Goal: Task Accomplishment & Management: Manage account settings

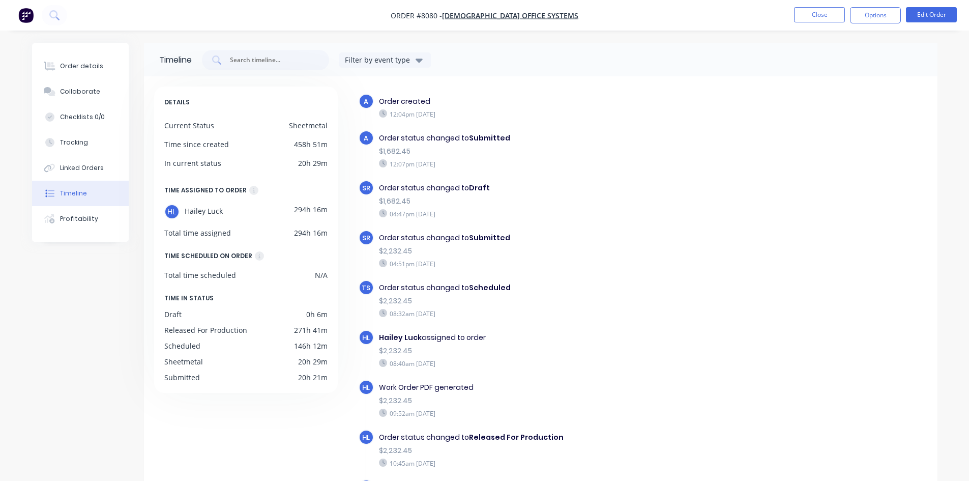
scroll to position [114, 0]
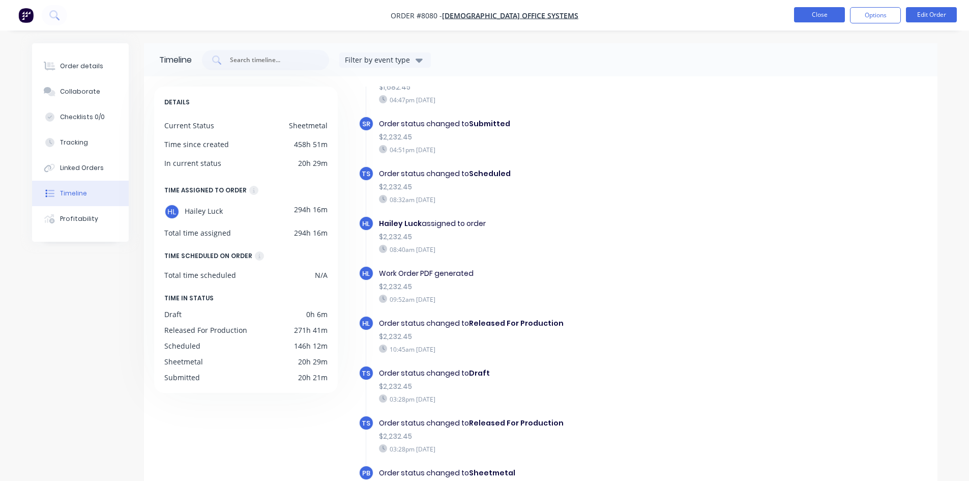
click at [795, 14] on button "Close" at bounding box center [819, 14] width 51 height 15
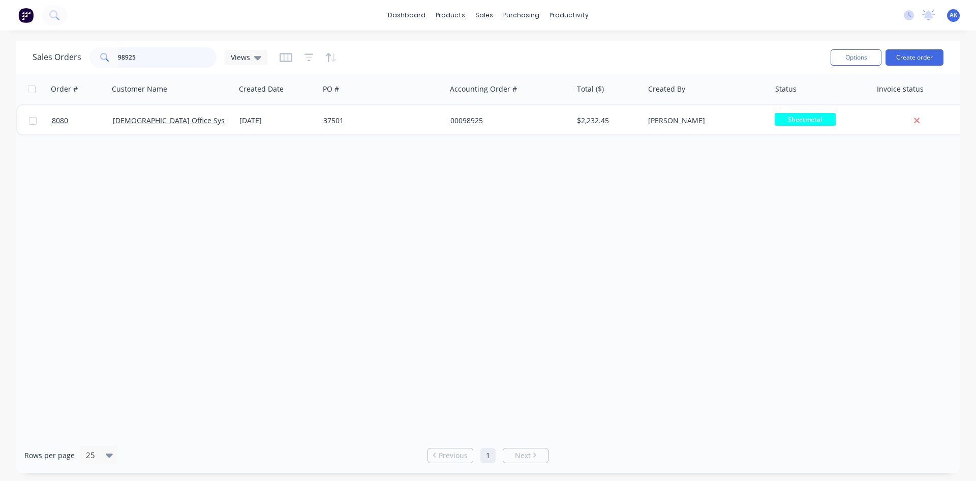
click at [144, 56] on input "98925" at bounding box center [167, 57] width 99 height 20
type input "98986"
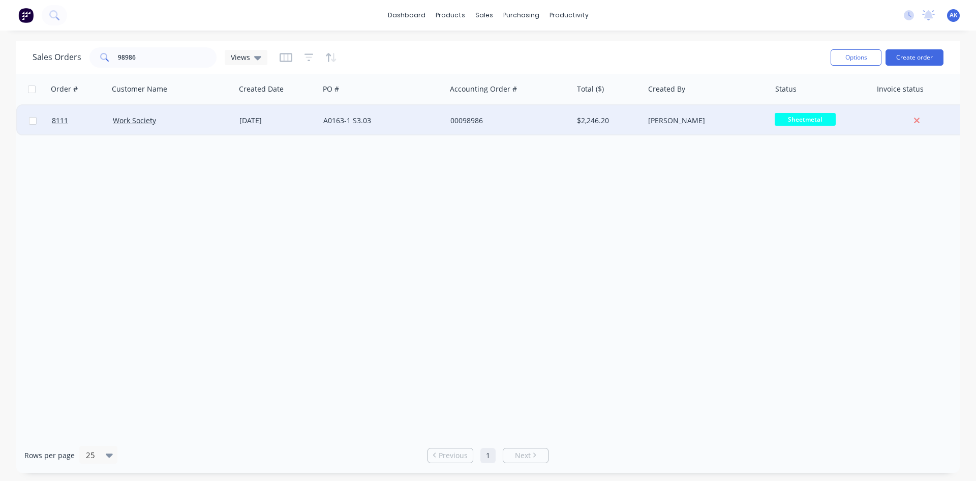
click at [396, 119] on div "A0163-1 S3.03" at bounding box center [379, 120] width 113 height 10
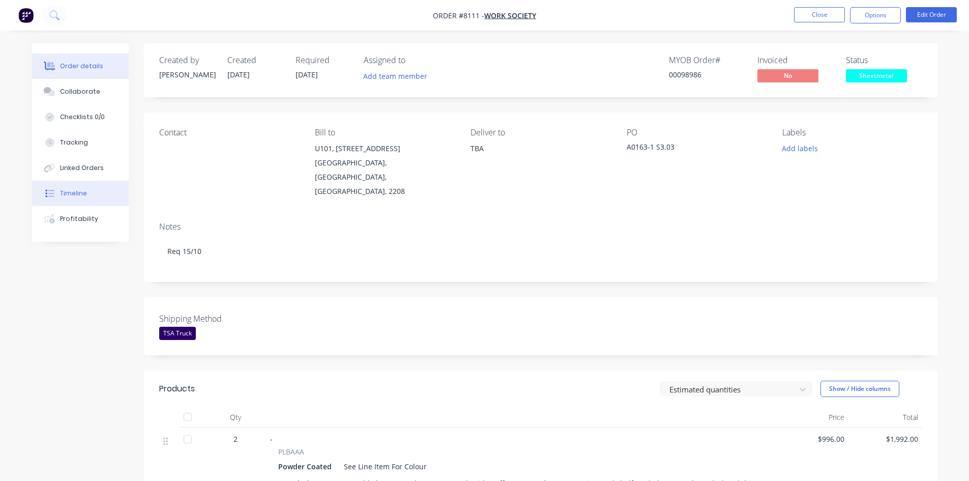
click at [92, 197] on button "Timeline" at bounding box center [80, 193] width 97 height 25
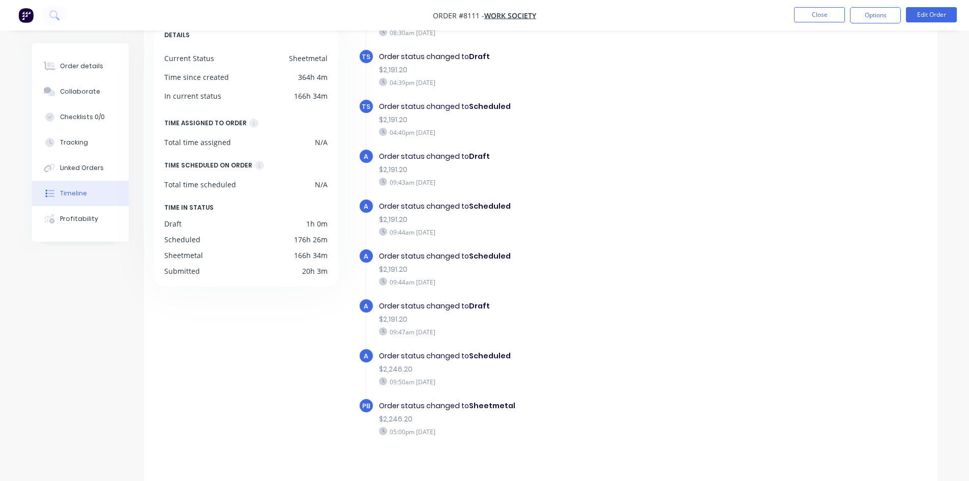
scroll to position [78, 0]
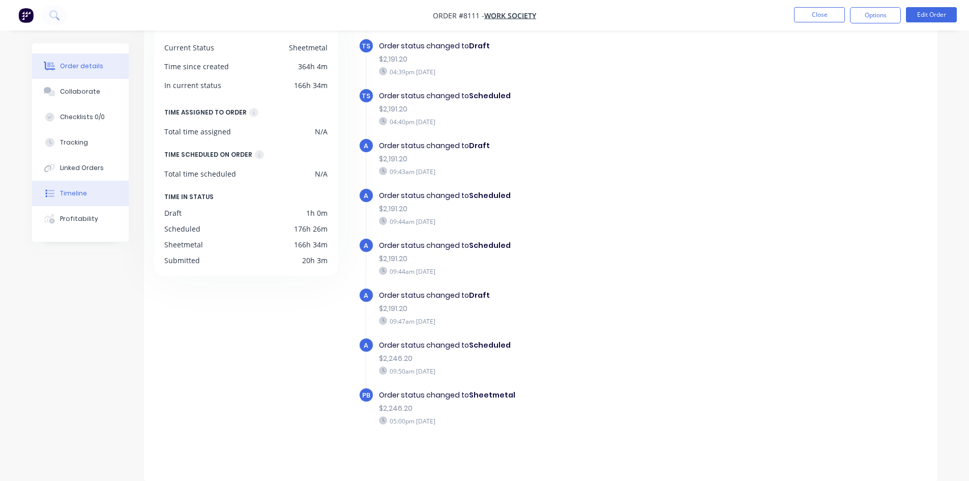
click at [83, 71] on button "Order details" at bounding box center [80, 65] width 97 height 25
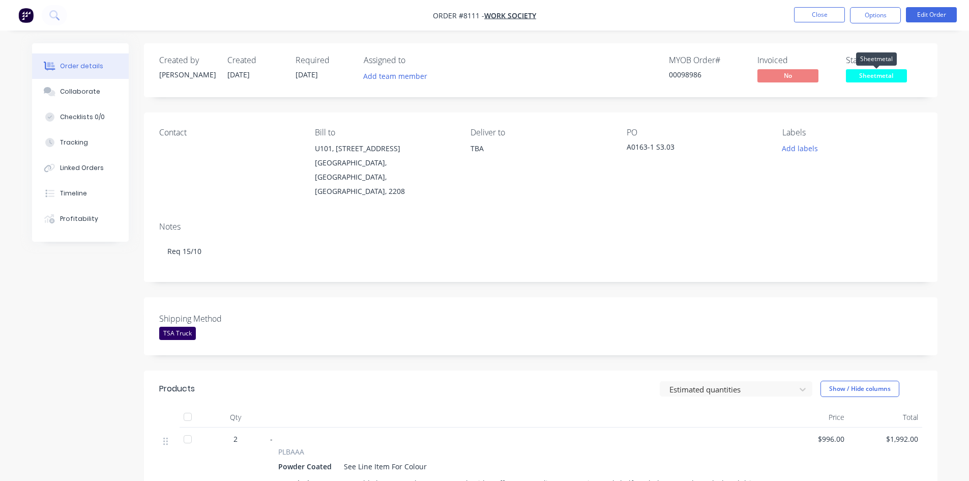
click at [875, 72] on span "Sheetmetal" at bounding box center [876, 75] width 61 height 13
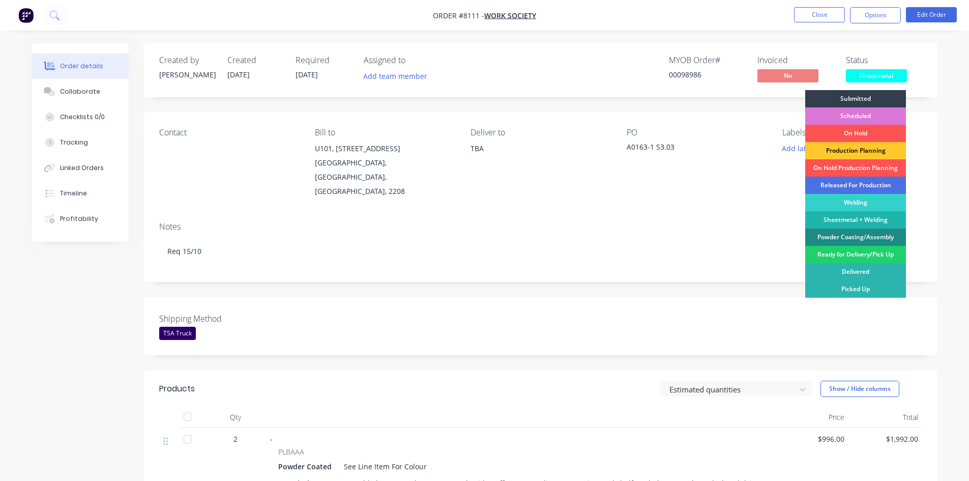
click at [851, 152] on div "Production Planning" at bounding box center [855, 150] width 101 height 17
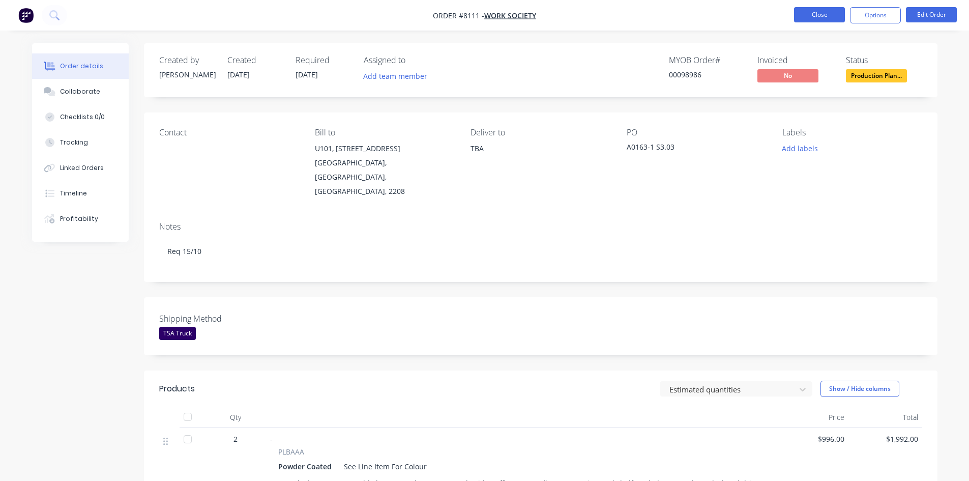
click at [818, 12] on button "Close" at bounding box center [819, 14] width 51 height 15
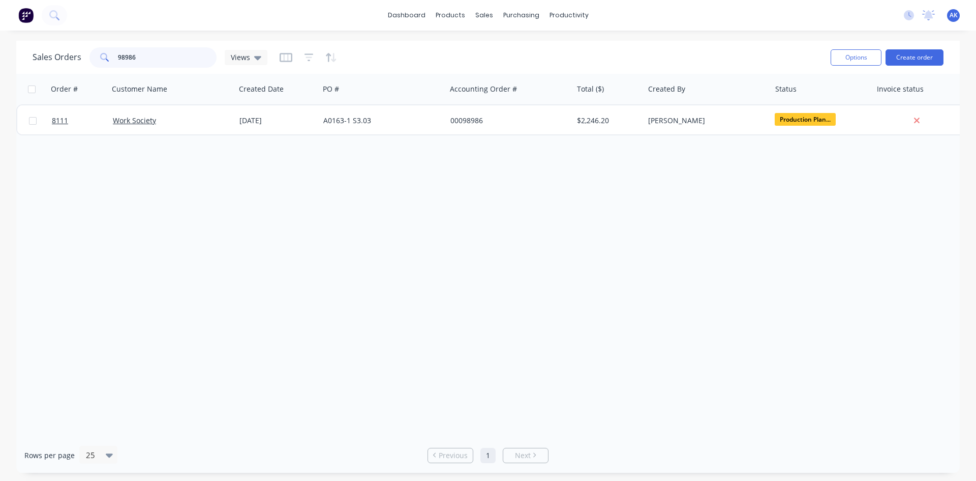
drag, startPoint x: 142, startPoint y: 57, endPoint x: 120, endPoint y: 55, distance: 22.0
click at [120, 55] on input "98986" at bounding box center [167, 57] width 99 height 20
type input "99095"
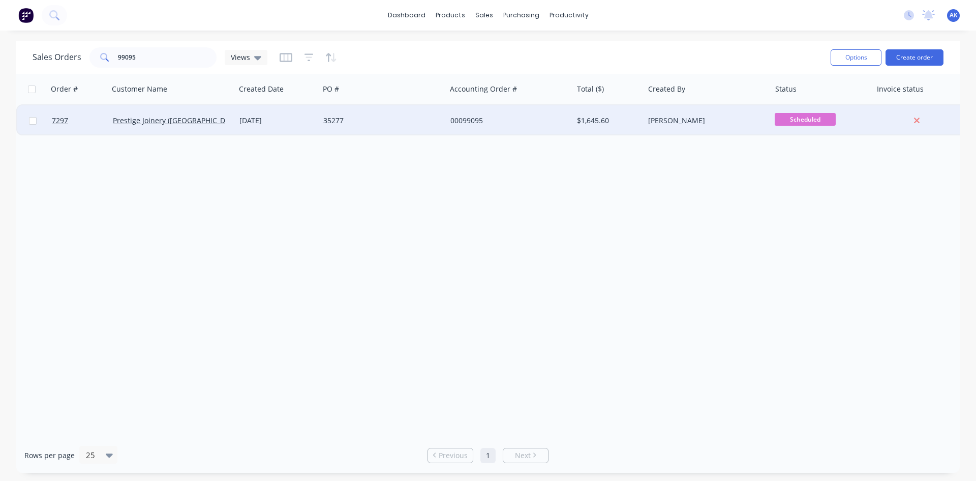
click at [254, 116] on div "[DATE]" at bounding box center [277, 120] width 76 height 10
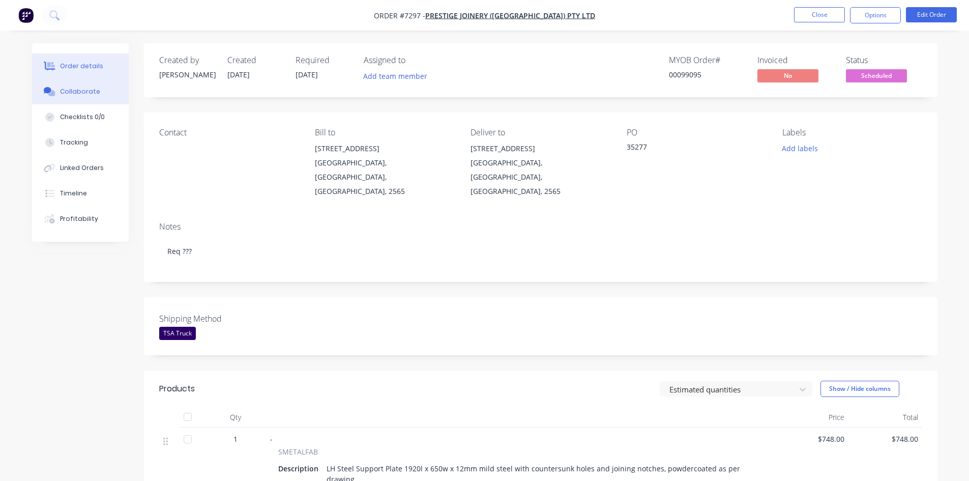
click at [81, 88] on div "Collaborate" at bounding box center [80, 91] width 40 height 9
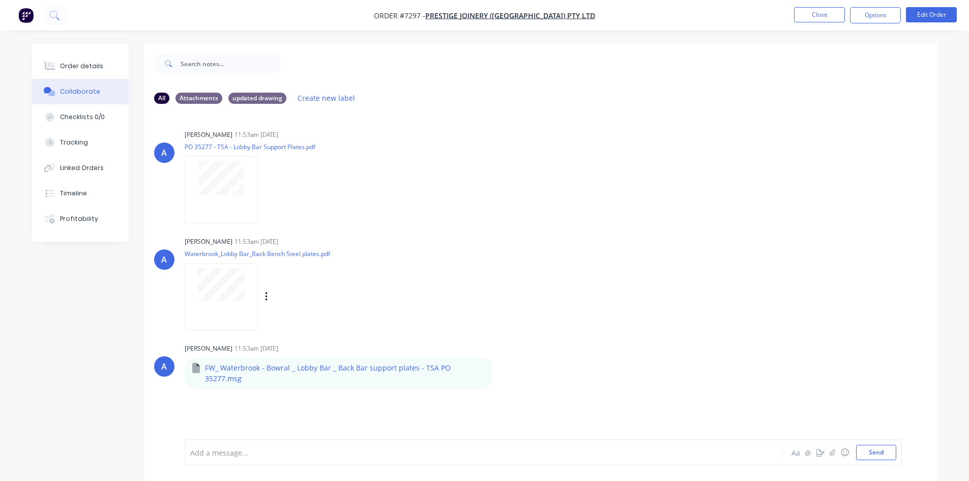
click at [209, 301] on div at bounding box center [221, 296] width 73 height 67
click at [92, 63] on div "Order details" at bounding box center [81, 66] width 43 height 9
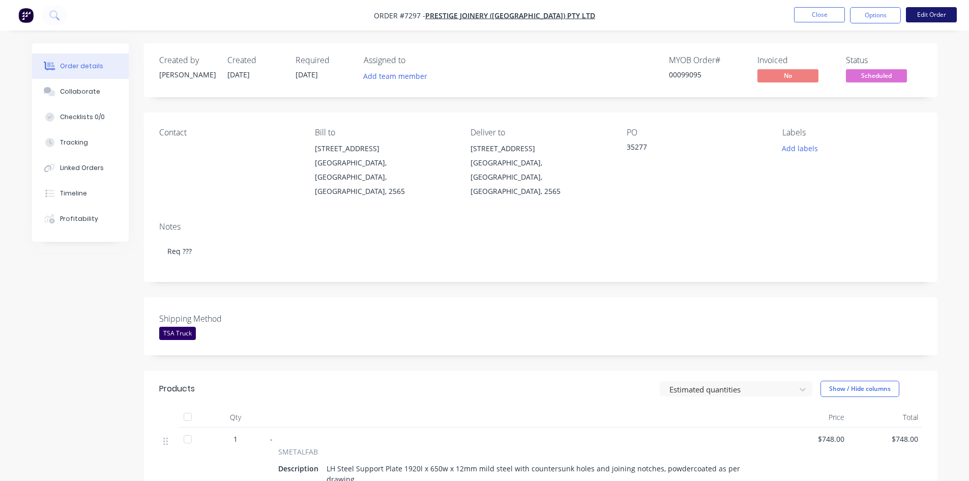
click at [914, 15] on button "Edit Order" at bounding box center [931, 14] width 51 height 15
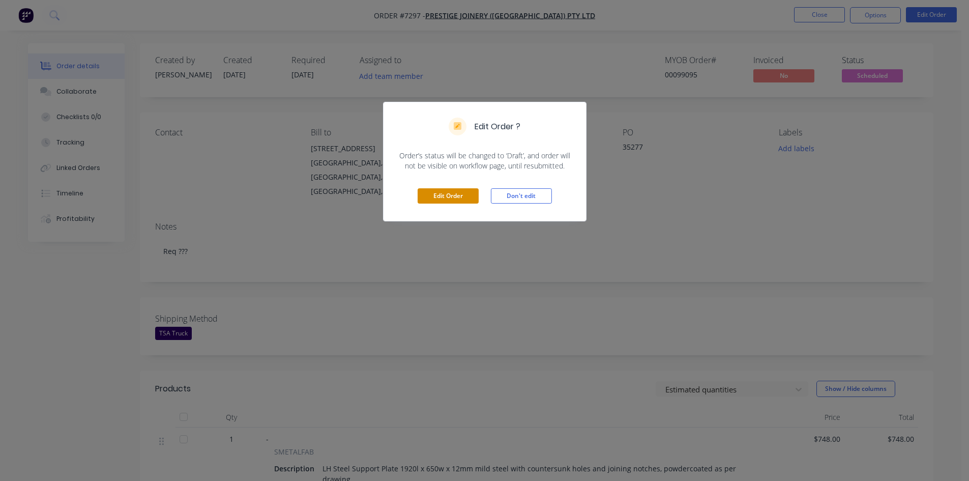
click at [425, 195] on button "Edit Order" at bounding box center [447, 195] width 61 height 15
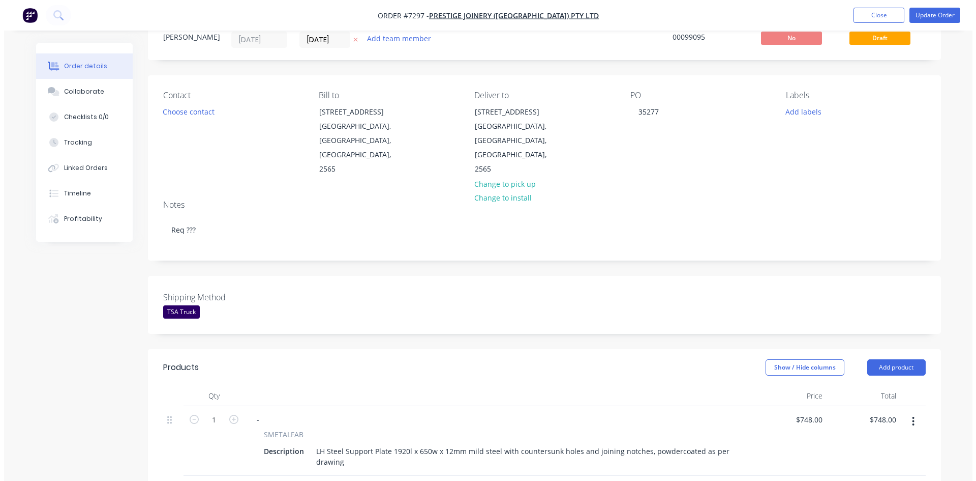
scroll to position [203, 0]
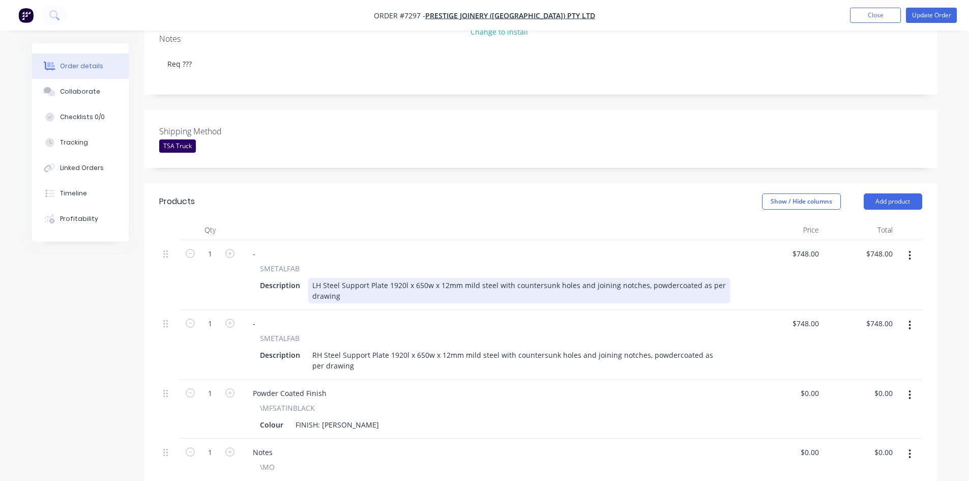
click at [401, 278] on div "LH Steel Support Plate 1920l x 650w x 12mm mild steel with countersunk holes an…" at bounding box center [519, 290] width 422 height 25
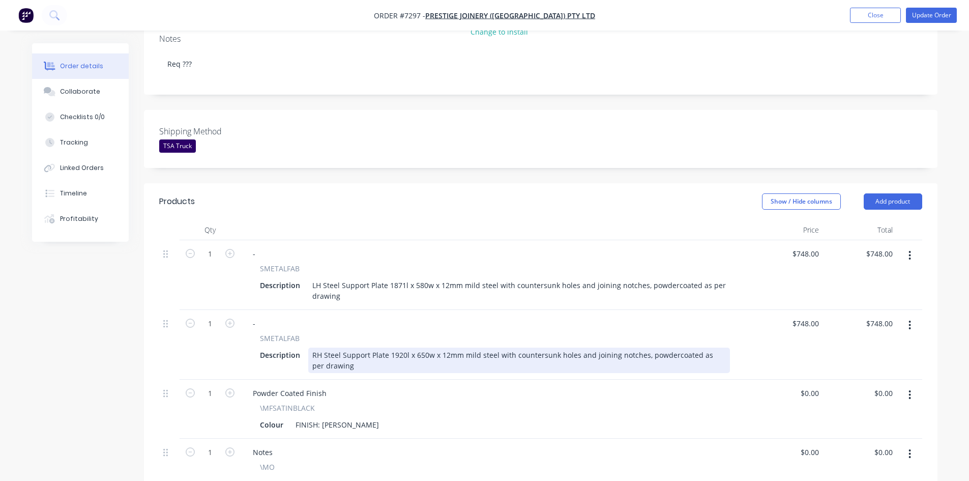
click at [421, 347] on div "RH Steel Support Plate 1920l x 650w x 12mm mild steel with countersunk holes an…" at bounding box center [519, 359] width 422 height 25
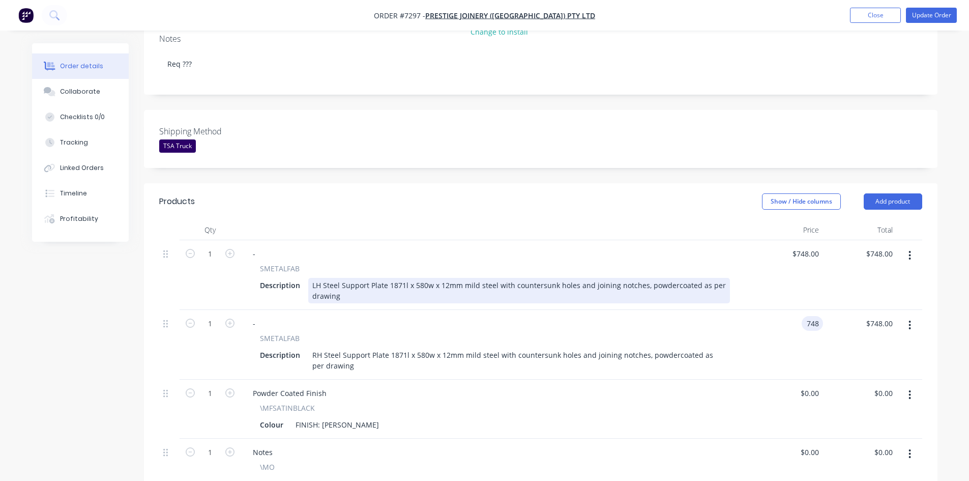
type input "$748.00"
click at [403, 278] on div "LH Steel Support Plate 1871l x 580w x 12mm mild steel with countersunk holes an…" at bounding box center [519, 290] width 422 height 25
click at [402, 278] on div "LH Steel Support Plate 1871l x 580w x 12mm mild steel with countersunk holes an…" at bounding box center [519, 290] width 422 height 25
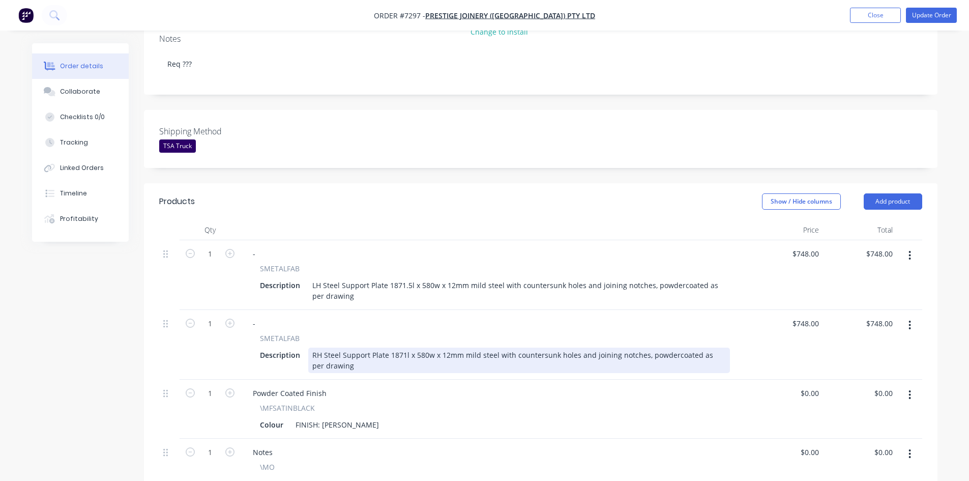
click at [403, 347] on div "RH Steel Support Plate 1871l x 580w x 12mm mild steel with countersunk holes an…" at bounding box center [519, 359] width 422 height 25
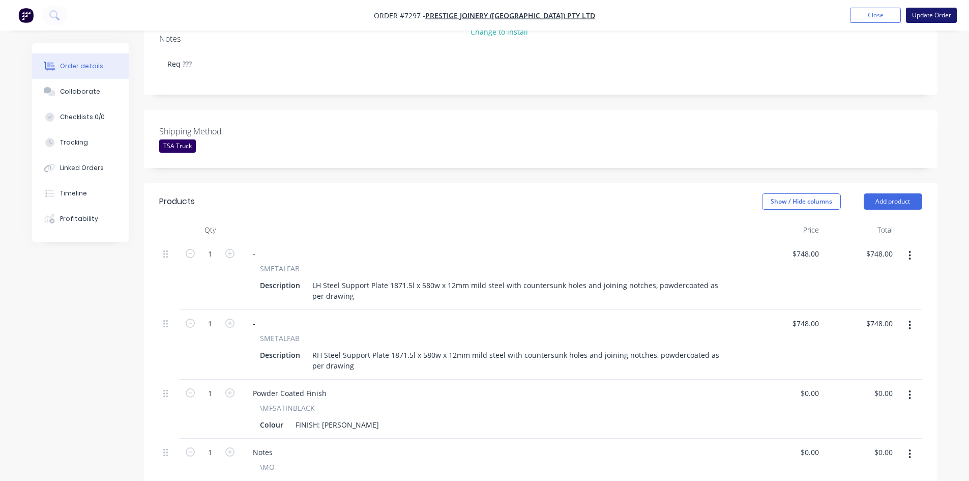
click at [917, 14] on button "Update Order" at bounding box center [931, 15] width 51 height 15
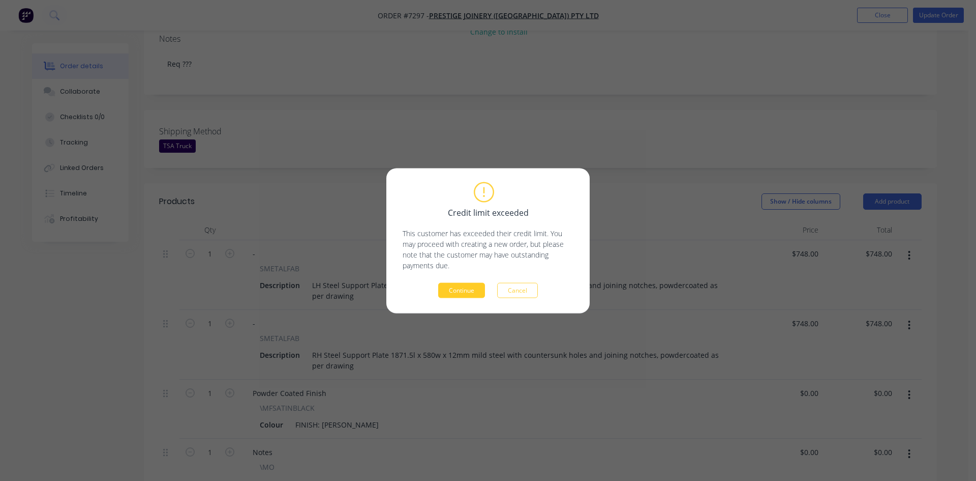
click at [469, 288] on button "Continue" at bounding box center [461, 289] width 47 height 15
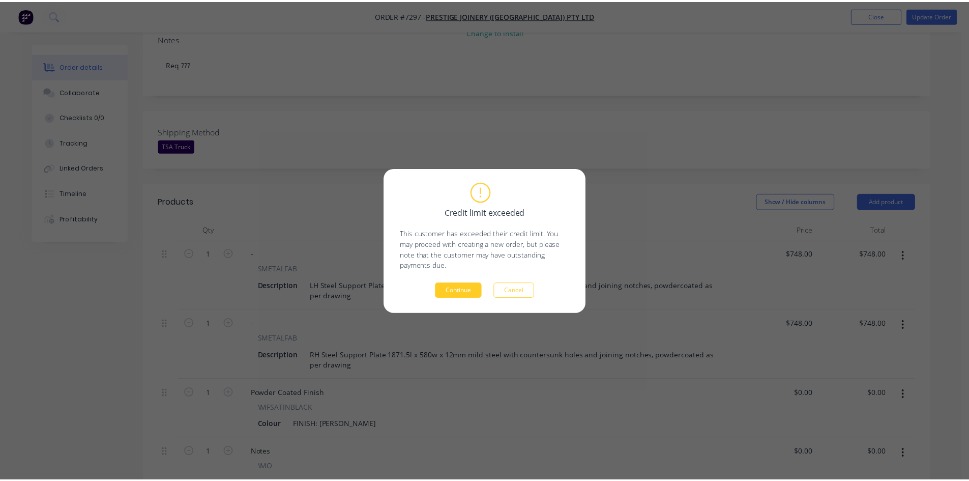
scroll to position [204, 0]
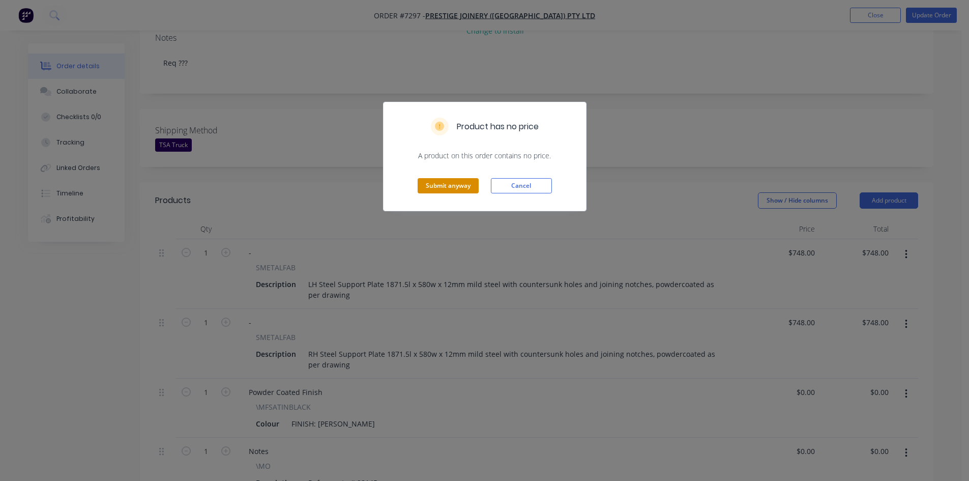
click at [451, 188] on button "Submit anyway" at bounding box center [447, 185] width 61 height 15
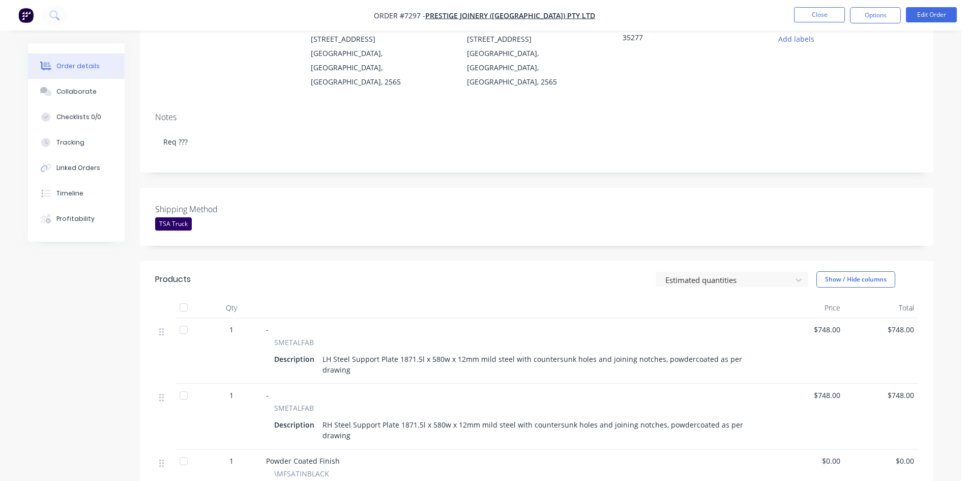
scroll to position [0, 0]
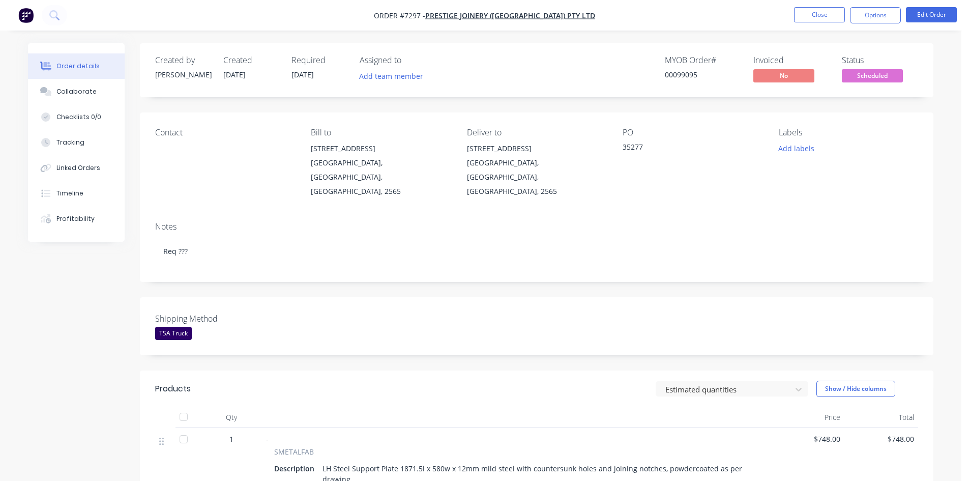
click at [869, 79] on span "Scheduled" at bounding box center [872, 75] width 61 height 13
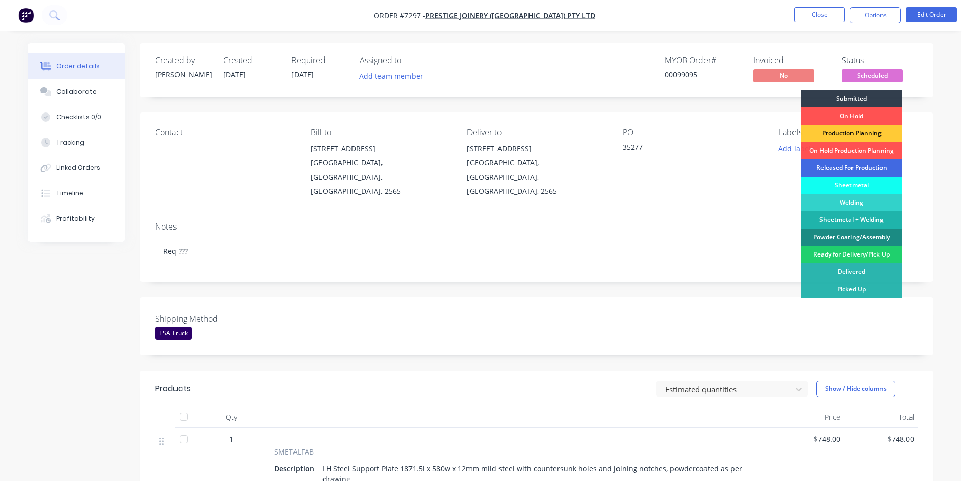
click at [848, 164] on div "Released For Production" at bounding box center [851, 167] width 101 height 17
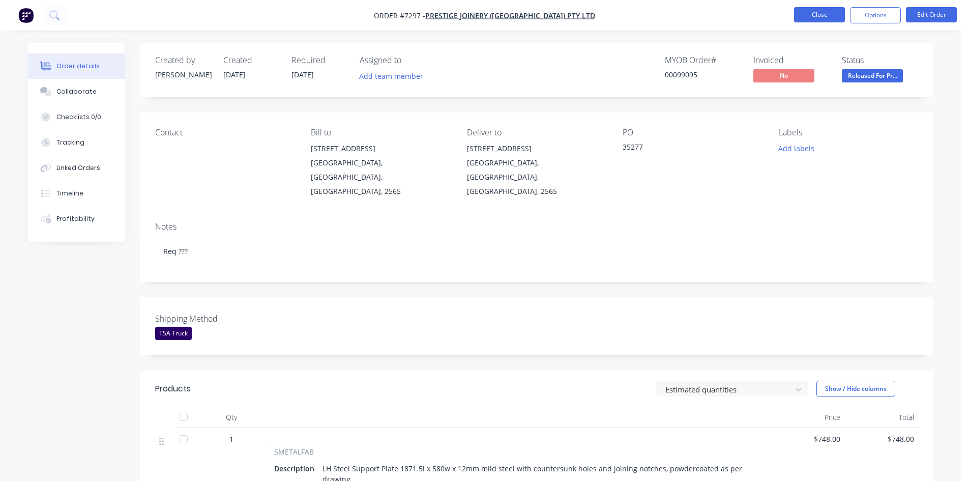
click at [825, 19] on button "Close" at bounding box center [819, 14] width 51 height 15
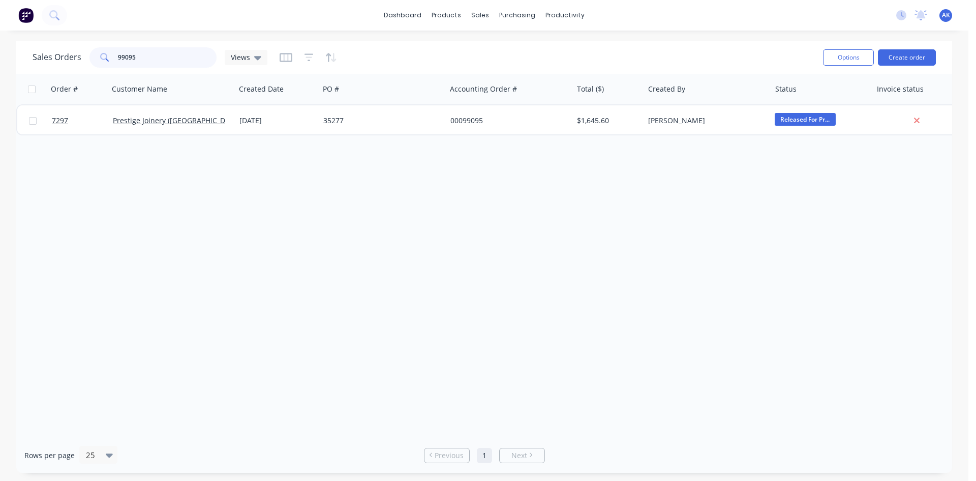
drag, startPoint x: 153, startPoint y: 57, endPoint x: 44, endPoint y: 76, distance: 110.9
click at [44, 76] on div "Sales Orders 99095 Views Options Create order Order # Customer Name Created Dat…" at bounding box center [484, 257] width 936 height 432
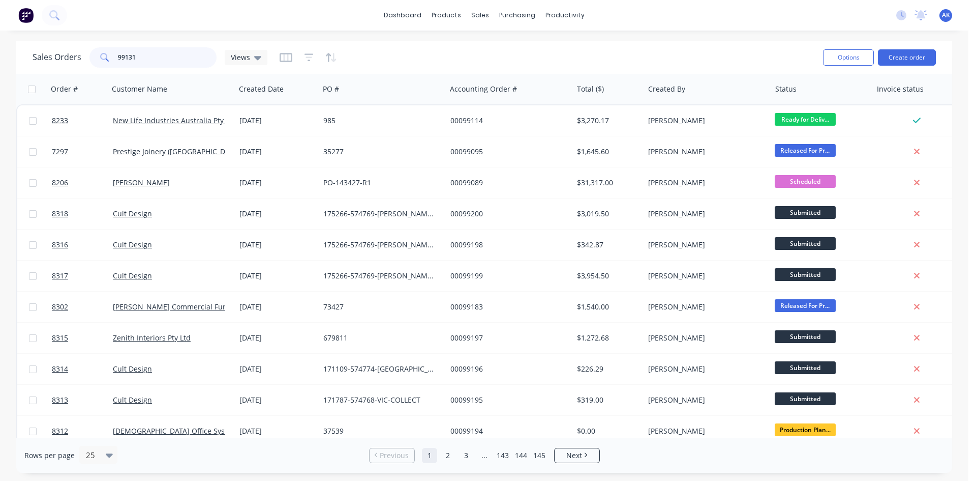
type input "99131"
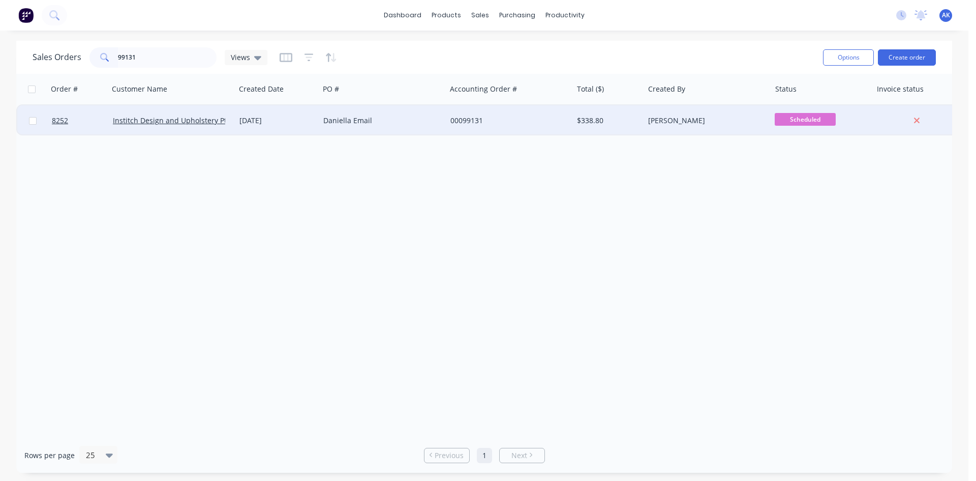
click at [354, 123] on div "Daniella Email" at bounding box center [379, 120] width 113 height 10
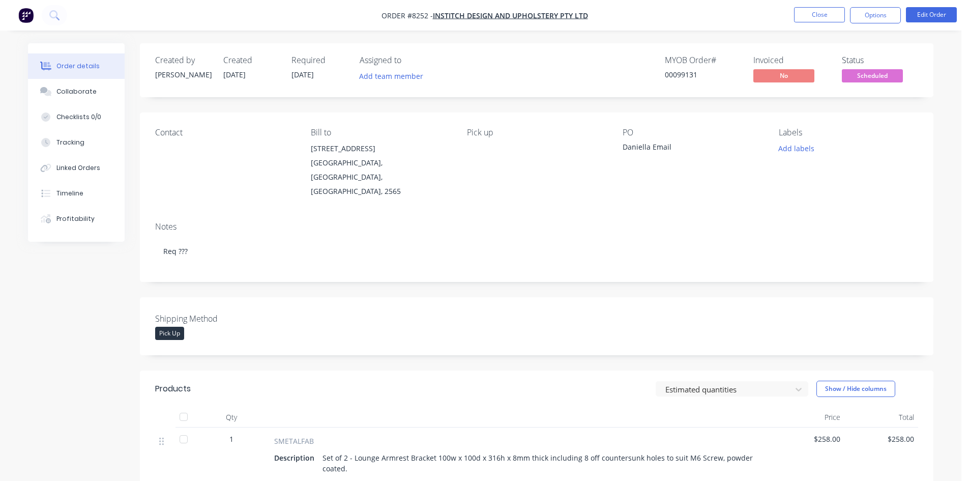
click at [866, 75] on span "Scheduled" at bounding box center [872, 75] width 61 height 13
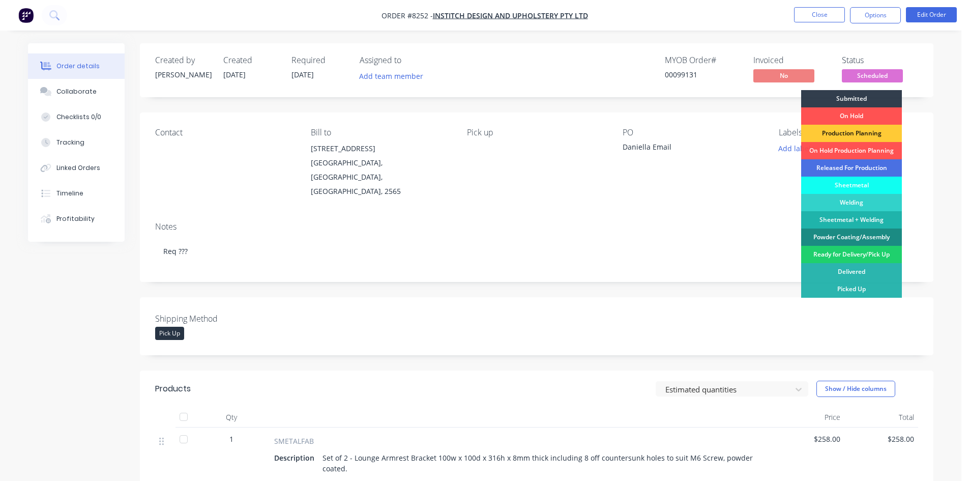
click at [849, 164] on div "Released For Production" at bounding box center [851, 167] width 101 height 17
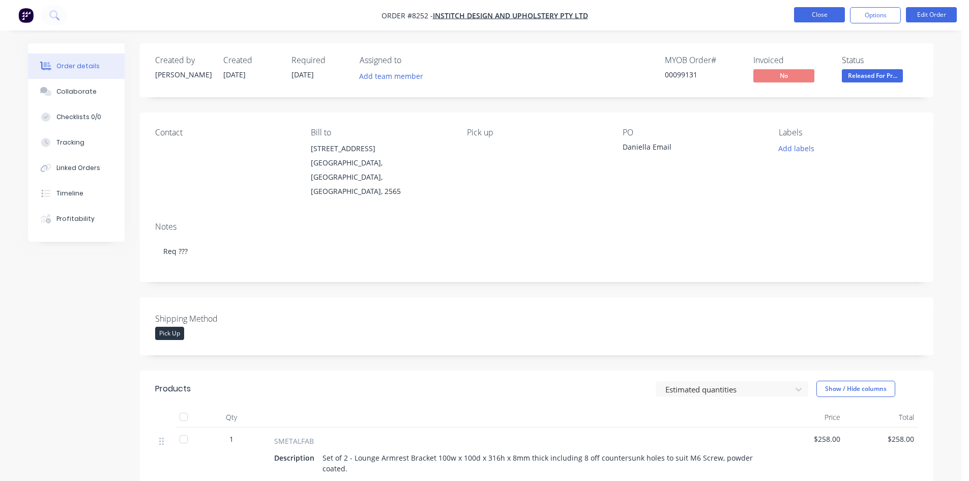
click at [817, 14] on button "Close" at bounding box center [819, 14] width 51 height 15
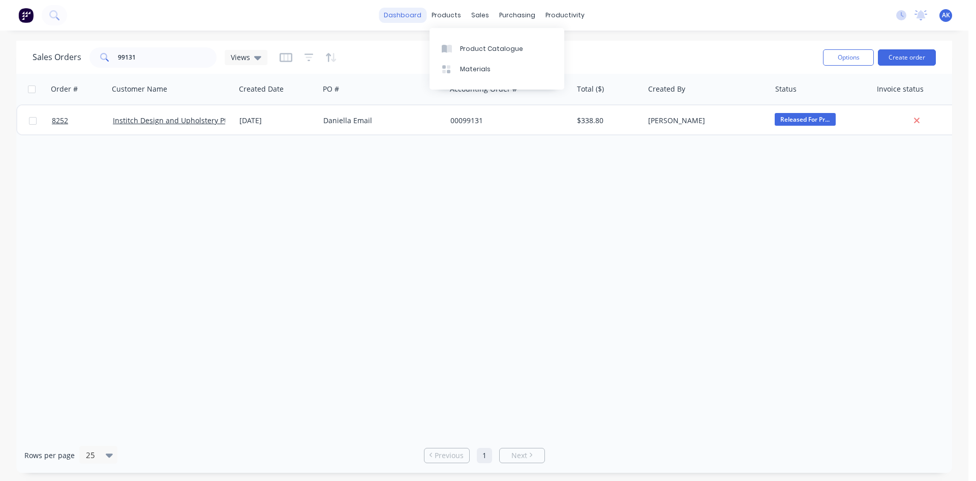
click at [394, 18] on link "dashboard" at bounding box center [403, 15] width 48 height 15
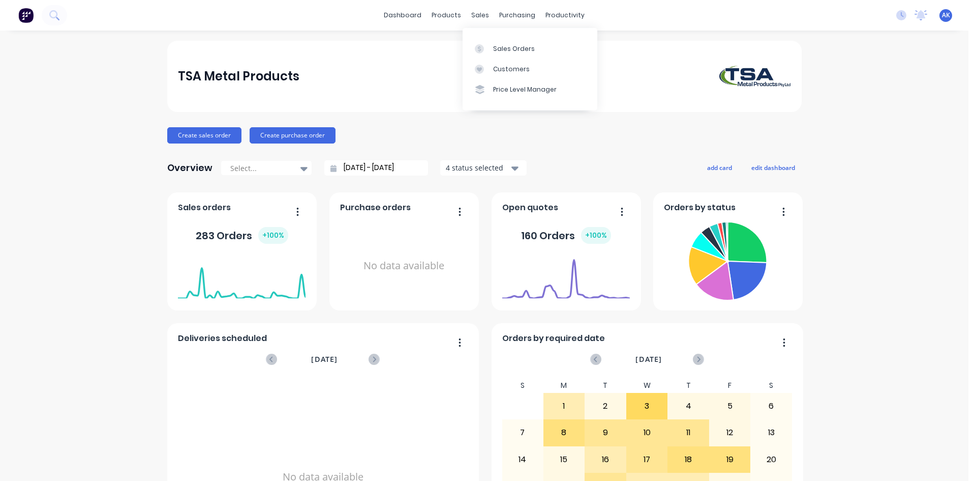
drag, startPoint x: 479, startPoint y: 18, endPoint x: 489, endPoint y: 34, distance: 18.7
click at [479, 18] on div "sales" at bounding box center [480, 15] width 28 height 15
click at [504, 47] on div "Sales Orders" at bounding box center [514, 48] width 42 height 9
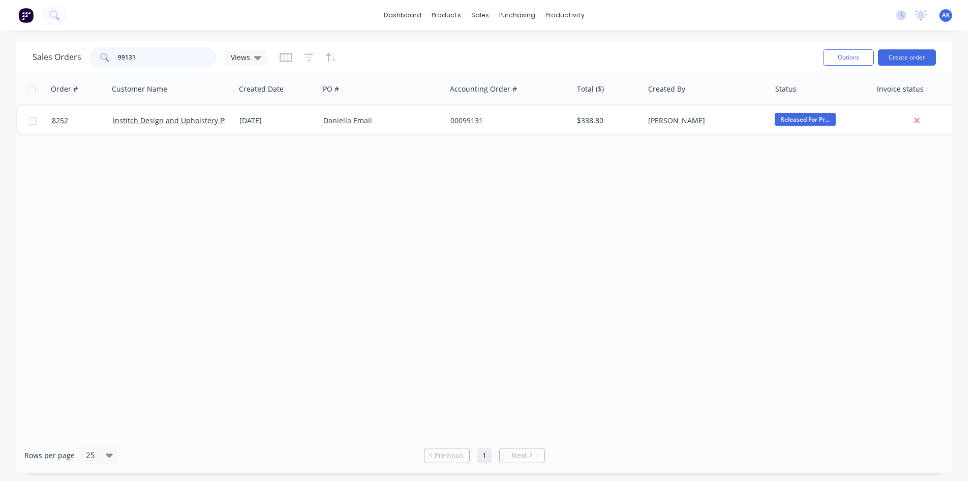
drag, startPoint x: 189, startPoint y: 62, endPoint x: 127, endPoint y: 60, distance: 61.5
click at [127, 60] on input "99131" at bounding box center [167, 57] width 99 height 20
type input "99114"
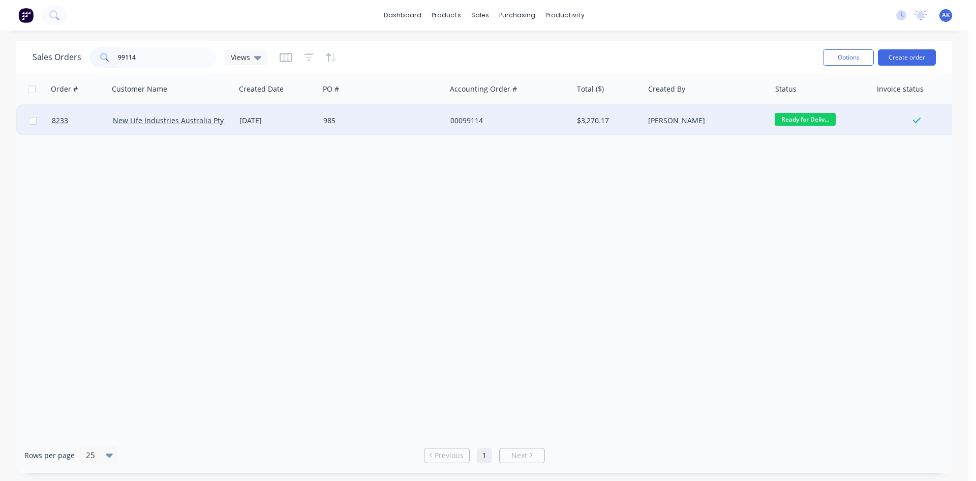
click at [266, 123] on div "[DATE]" at bounding box center [277, 120] width 76 height 10
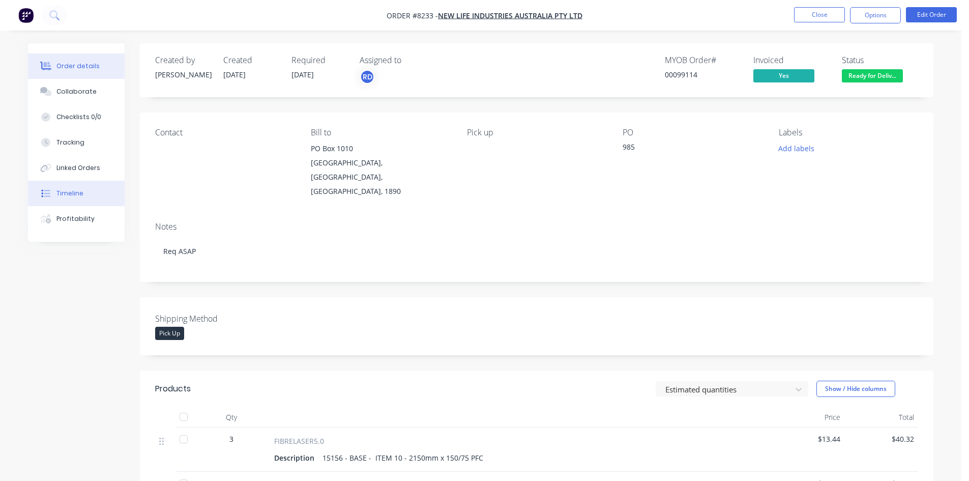
click at [77, 193] on div "Timeline" at bounding box center [69, 193] width 27 height 9
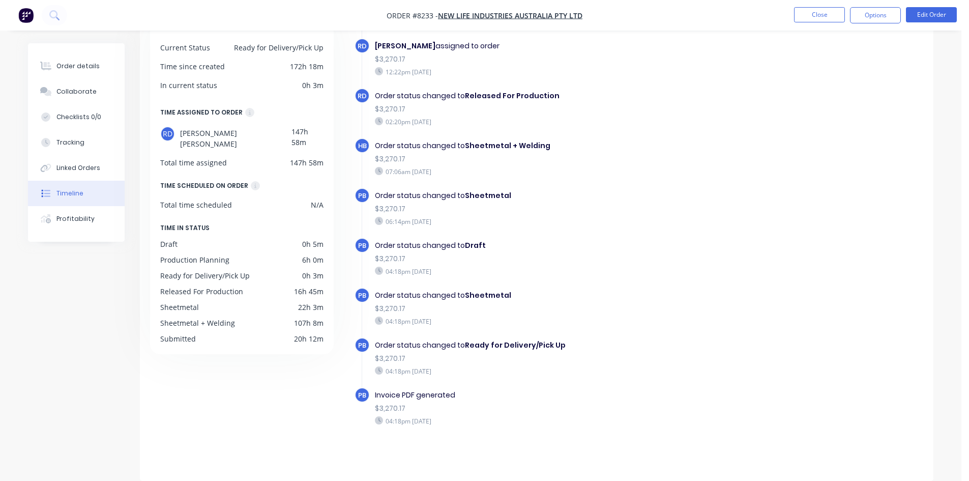
scroll to position [163, 0]
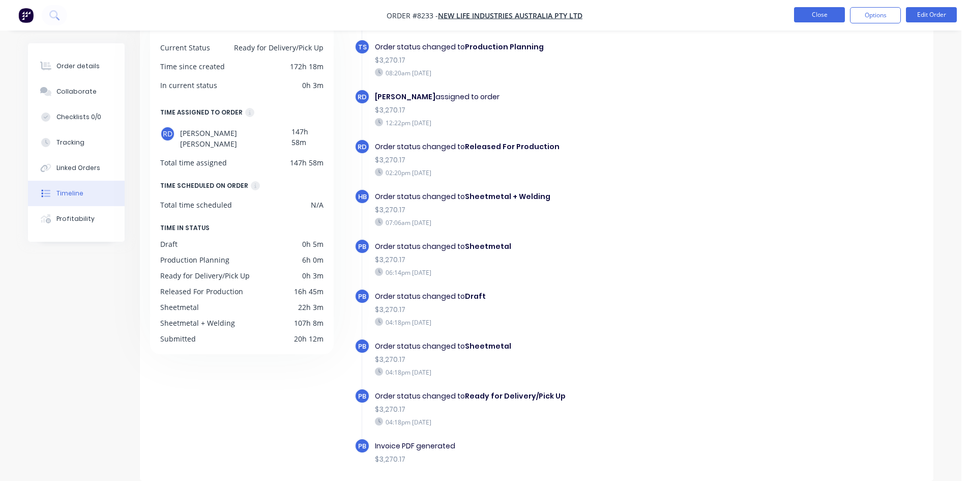
click at [824, 16] on button "Close" at bounding box center [819, 14] width 51 height 15
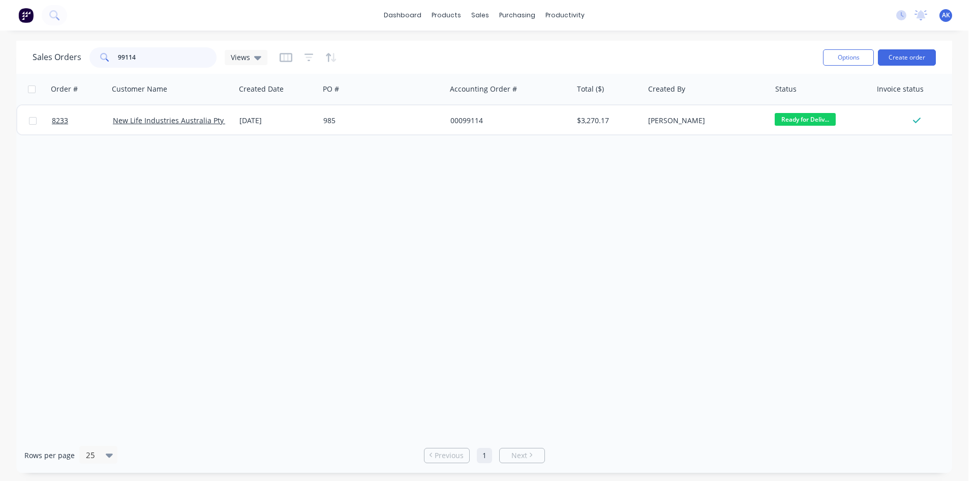
drag, startPoint x: 167, startPoint y: 57, endPoint x: 129, endPoint y: 57, distance: 38.1
click at [129, 57] on input "99114" at bounding box center [167, 57] width 99 height 20
type input "99153"
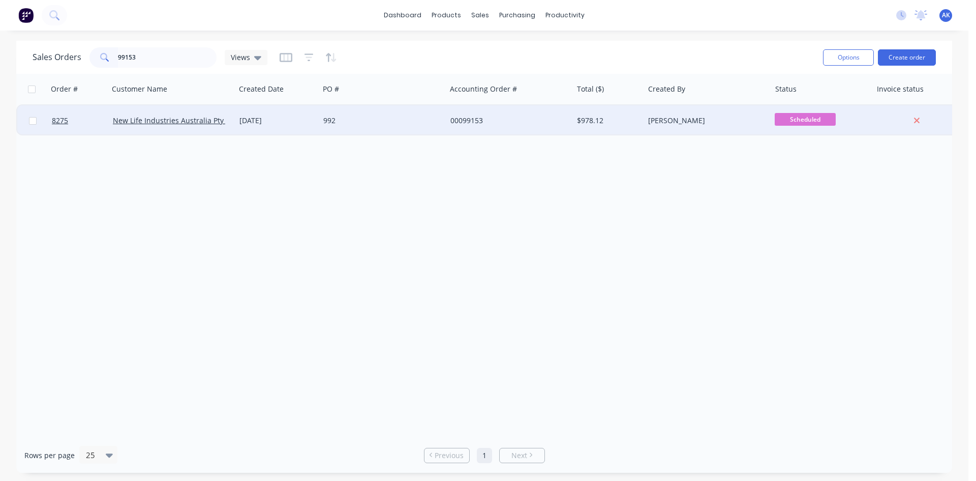
click at [423, 119] on div "992" at bounding box center [379, 120] width 113 height 10
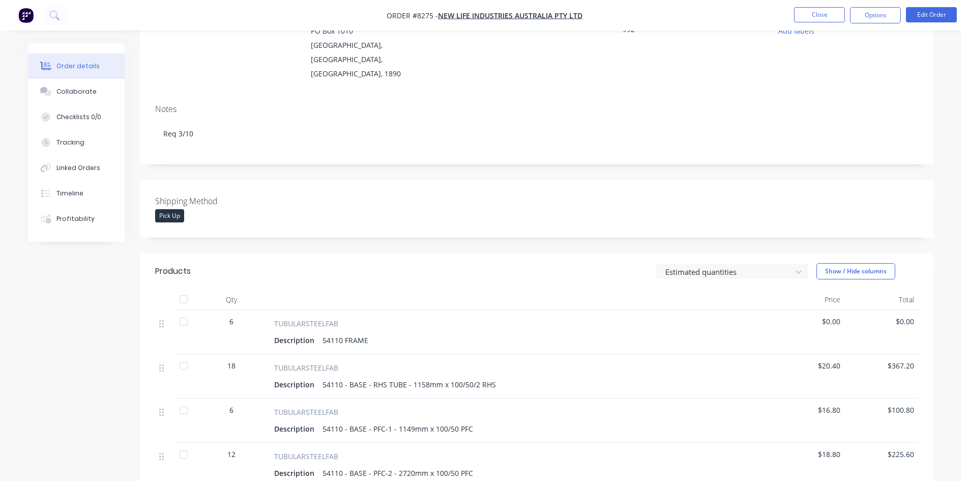
scroll to position [51, 0]
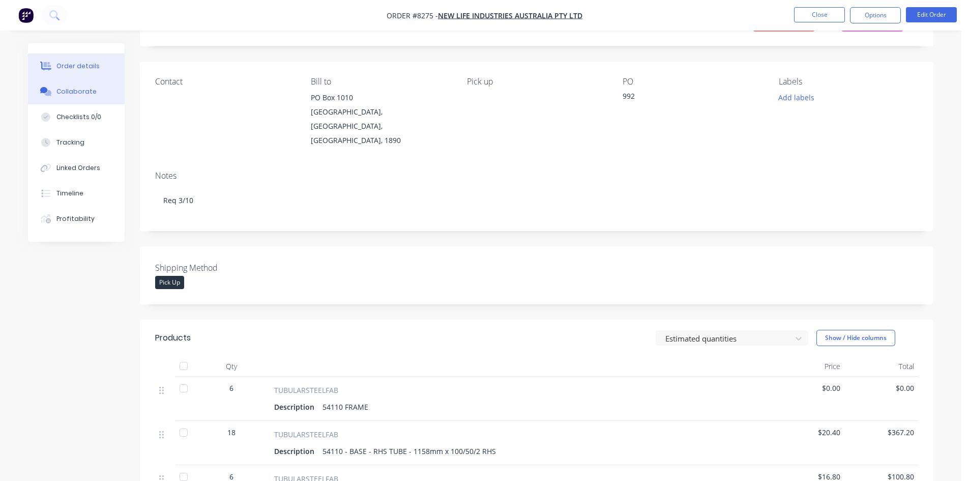
click at [61, 94] on div "Collaborate" at bounding box center [76, 91] width 40 height 9
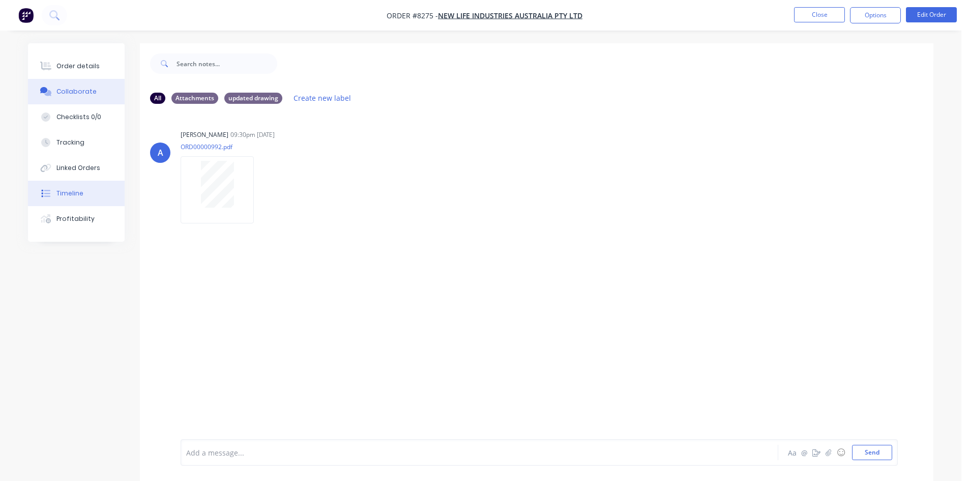
click at [84, 195] on button "Timeline" at bounding box center [76, 193] width 97 height 25
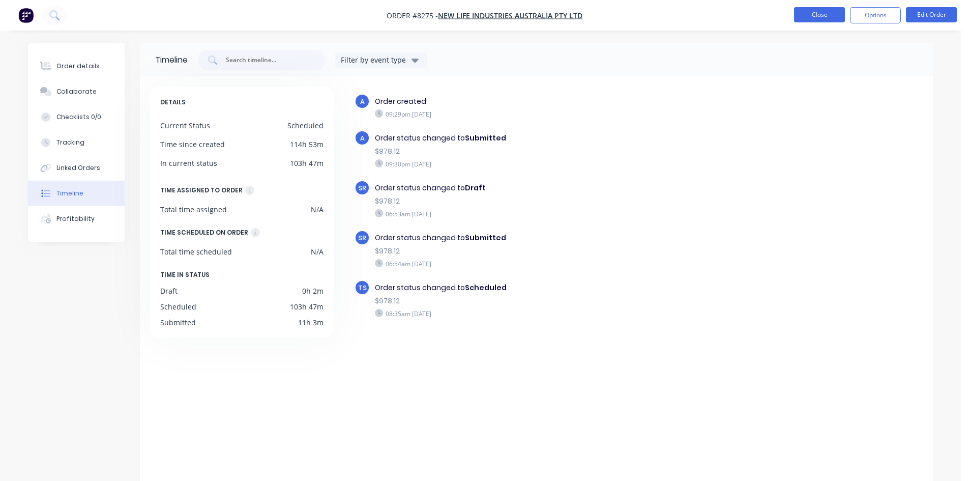
click at [809, 16] on button "Close" at bounding box center [819, 14] width 51 height 15
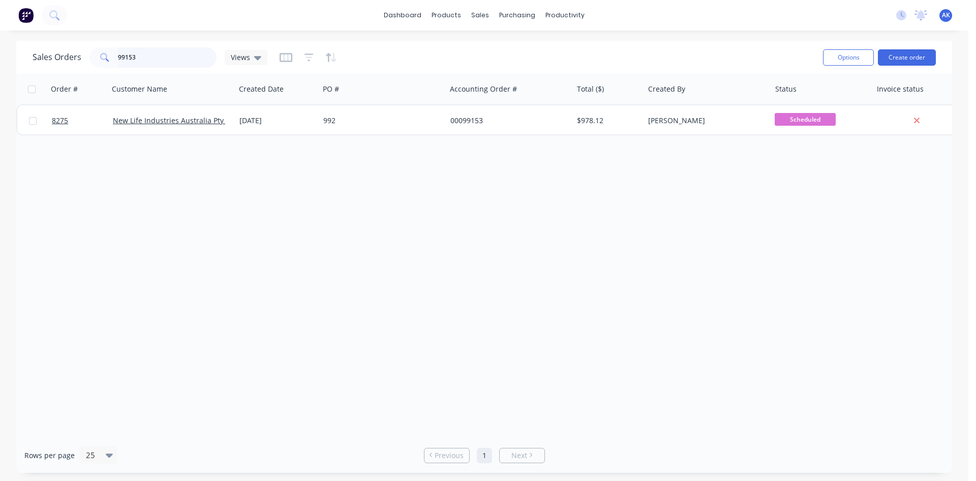
click at [155, 53] on input "99153" at bounding box center [167, 57] width 99 height 20
type input "99026"
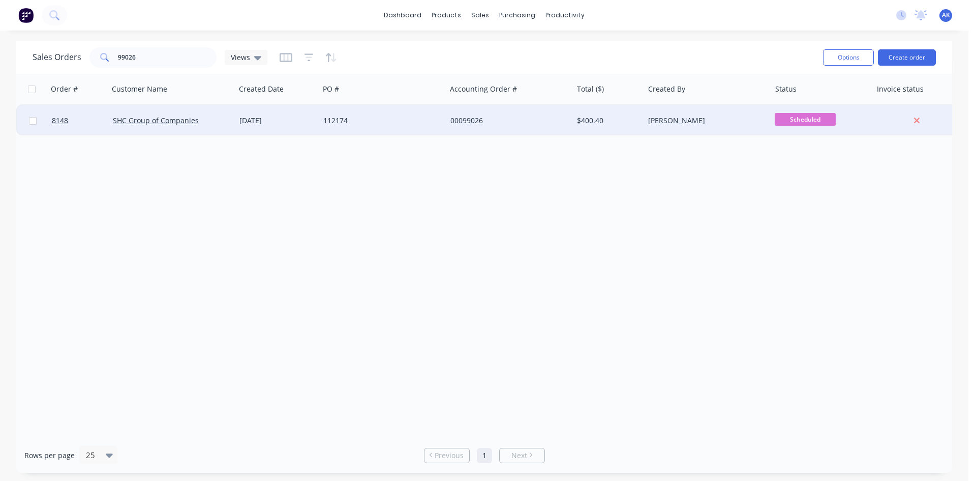
click at [262, 124] on div "[DATE]" at bounding box center [277, 120] width 76 height 10
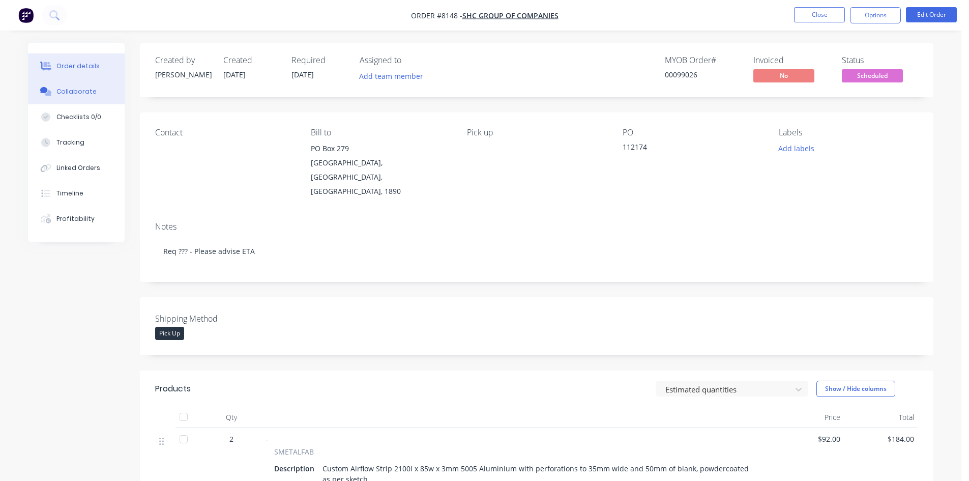
click at [90, 86] on button "Collaborate" at bounding box center [76, 91] width 97 height 25
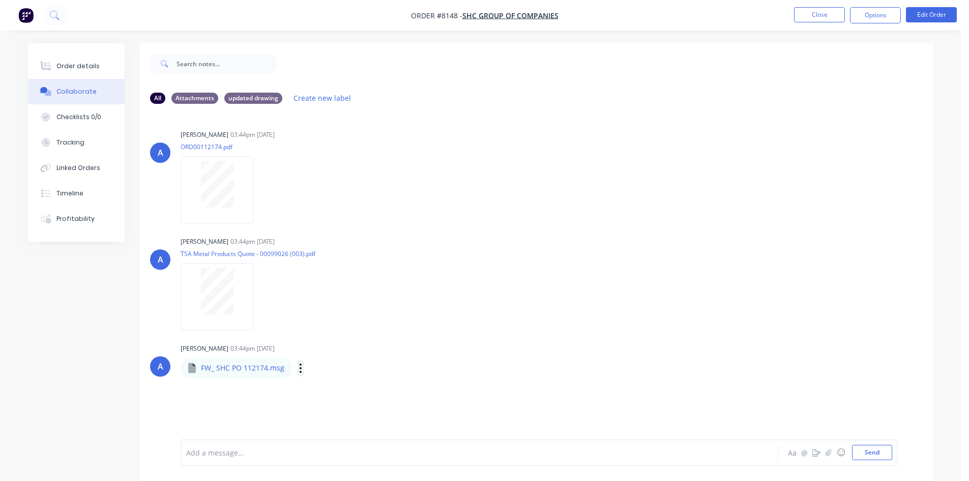
click at [299, 367] on icon "button" at bounding box center [300, 367] width 2 height 9
click at [323, 389] on button "Download" at bounding box center [367, 394] width 114 height 23
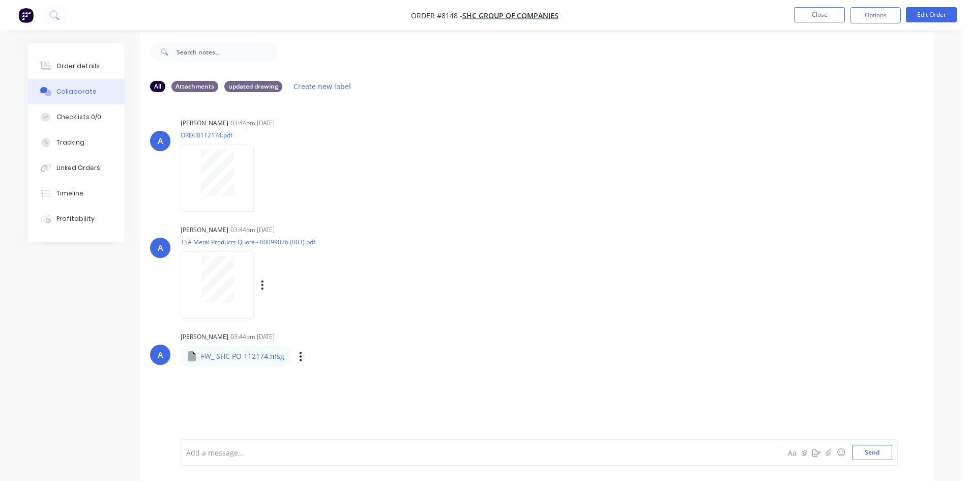
scroll to position [15, 0]
